Goal: Find contact information: Find contact information

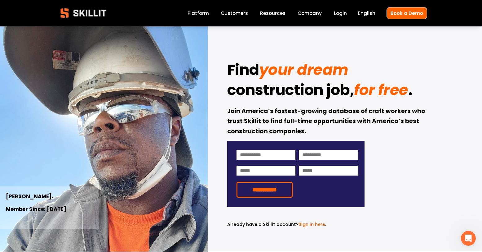
click at [303, 12] on link "Company" at bounding box center [310, 13] width 24 height 8
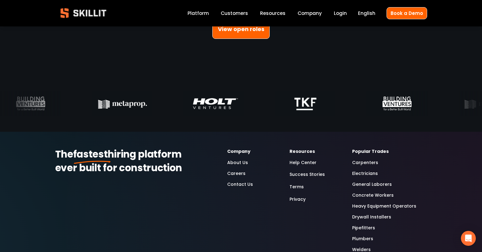
scroll to position [1844, 0]
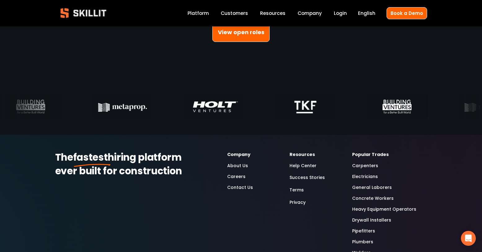
click at [234, 188] on link "Contact Us" at bounding box center [240, 187] width 26 height 7
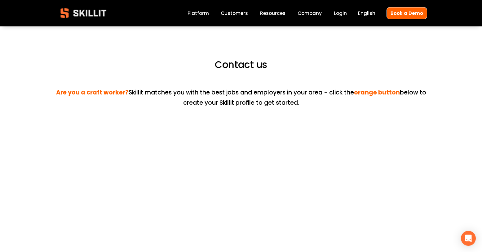
click at [311, 13] on link "Company" at bounding box center [310, 13] width 24 height 8
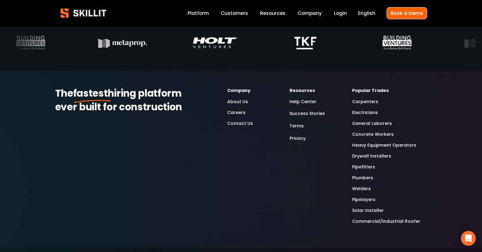
scroll to position [1923, 0]
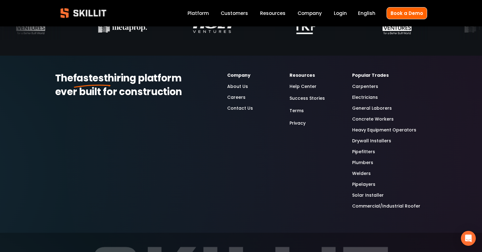
click at [237, 110] on link "Contact Us" at bounding box center [240, 108] width 26 height 7
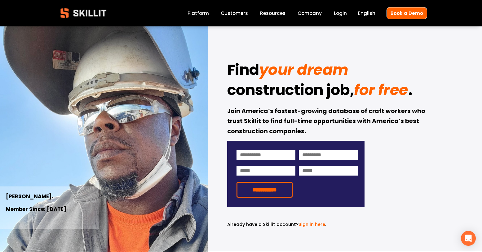
click at [315, 11] on link "Company" at bounding box center [310, 13] width 24 height 8
